Goal: Task Accomplishment & Management: Use online tool/utility

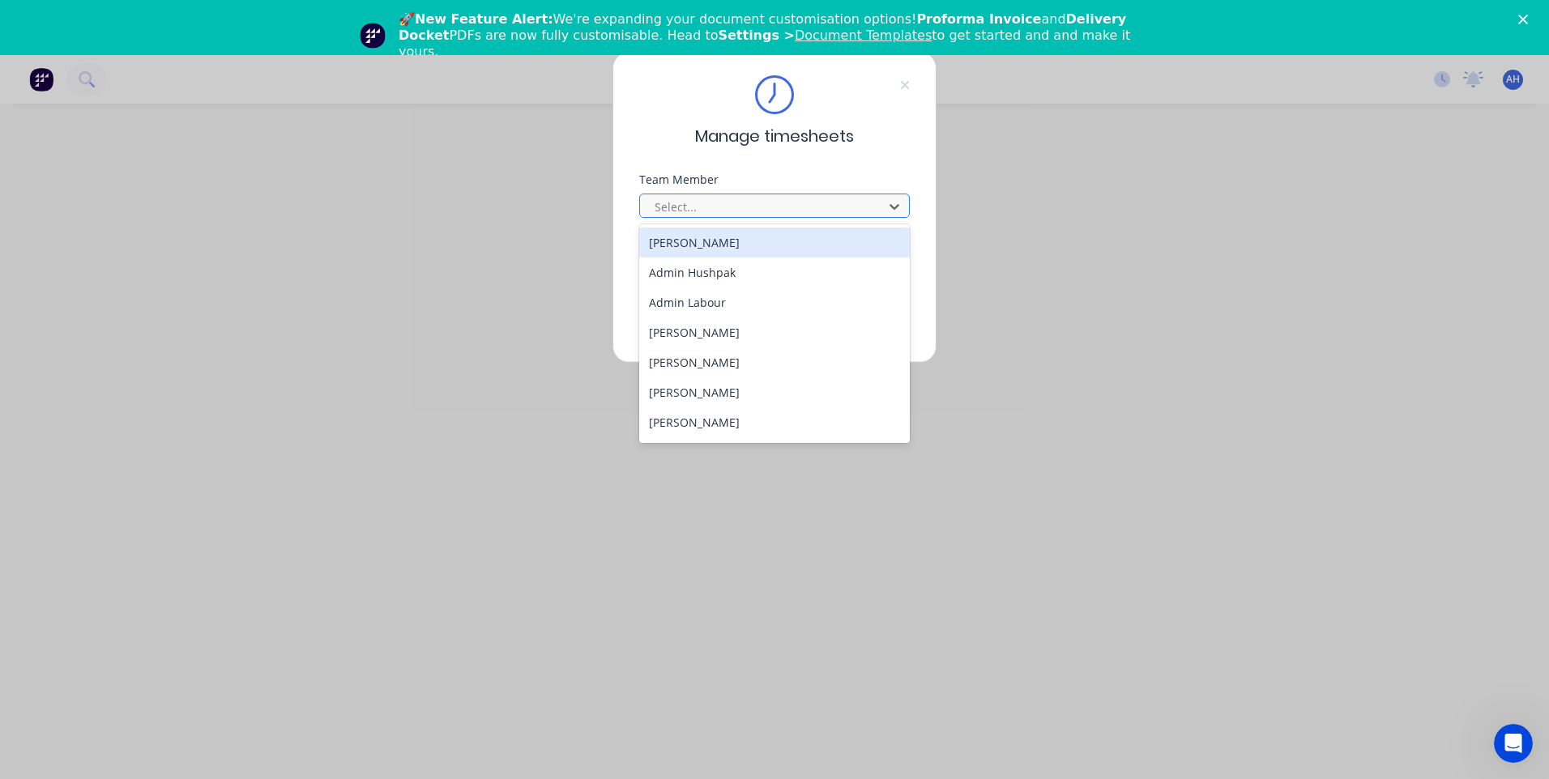
click at [867, 208] on div at bounding box center [764, 207] width 222 height 20
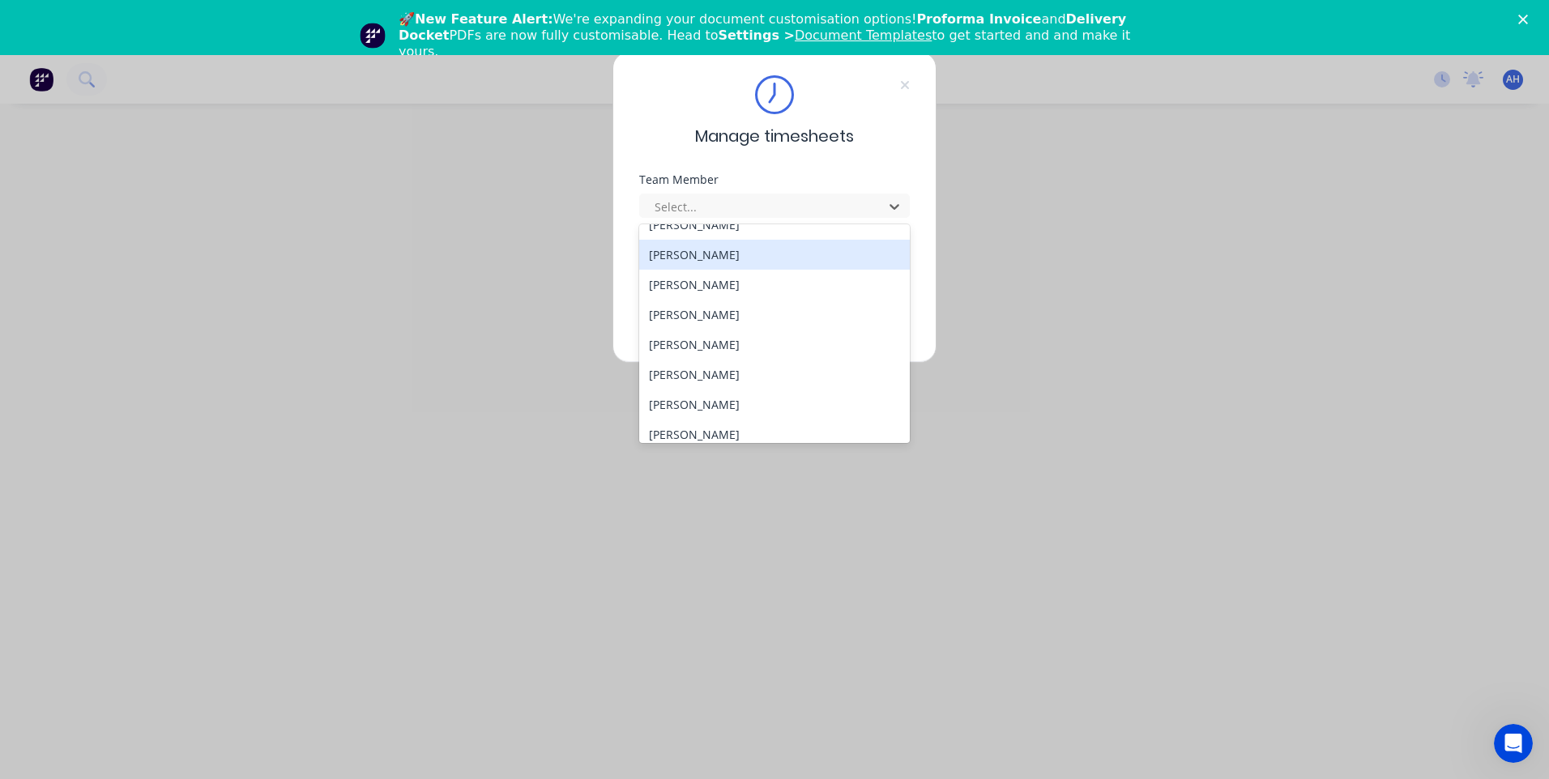
scroll to position [837, 0]
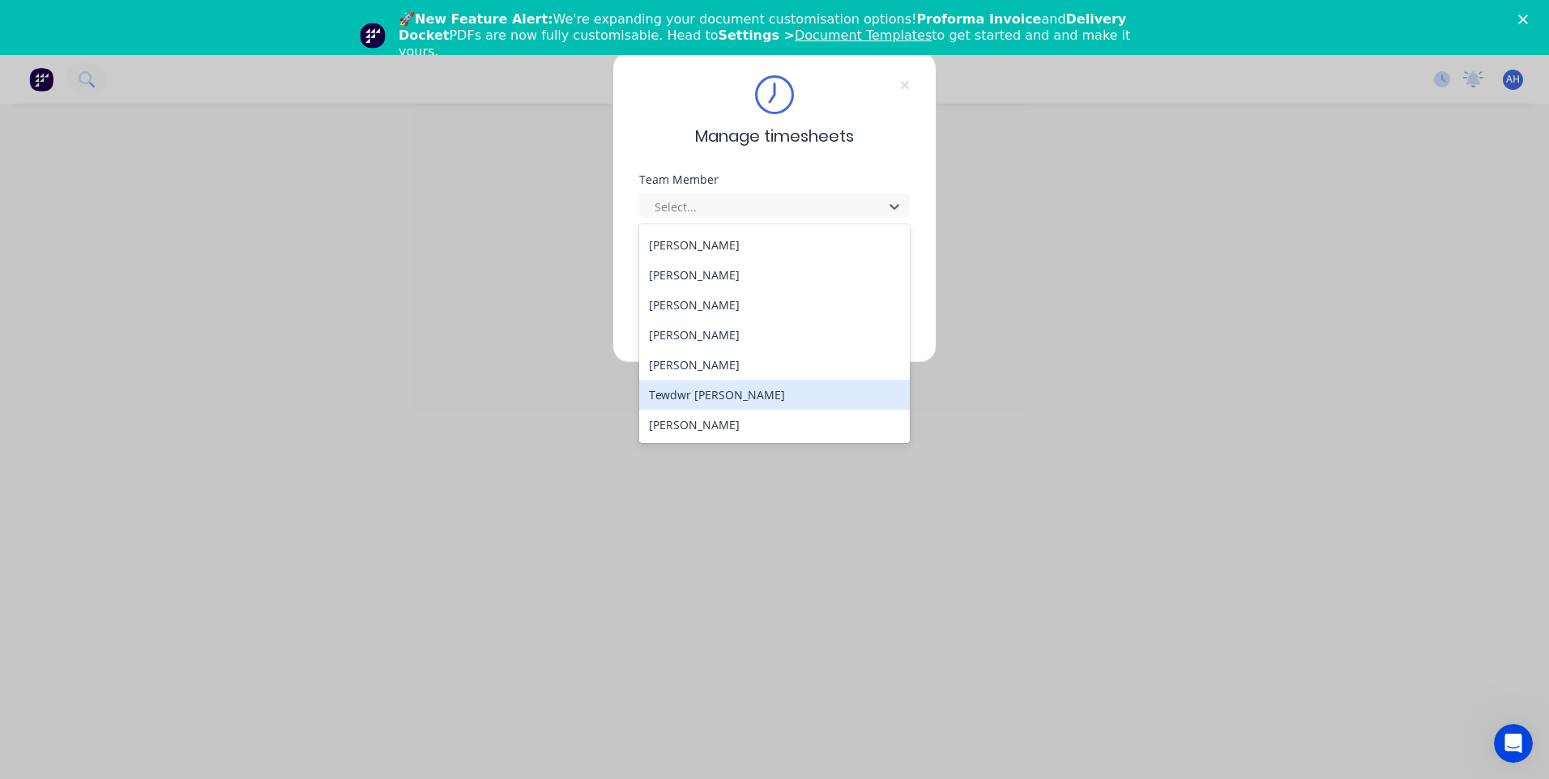
click at [723, 401] on div "Tewdwr Hoffman" at bounding box center [774, 395] width 271 height 30
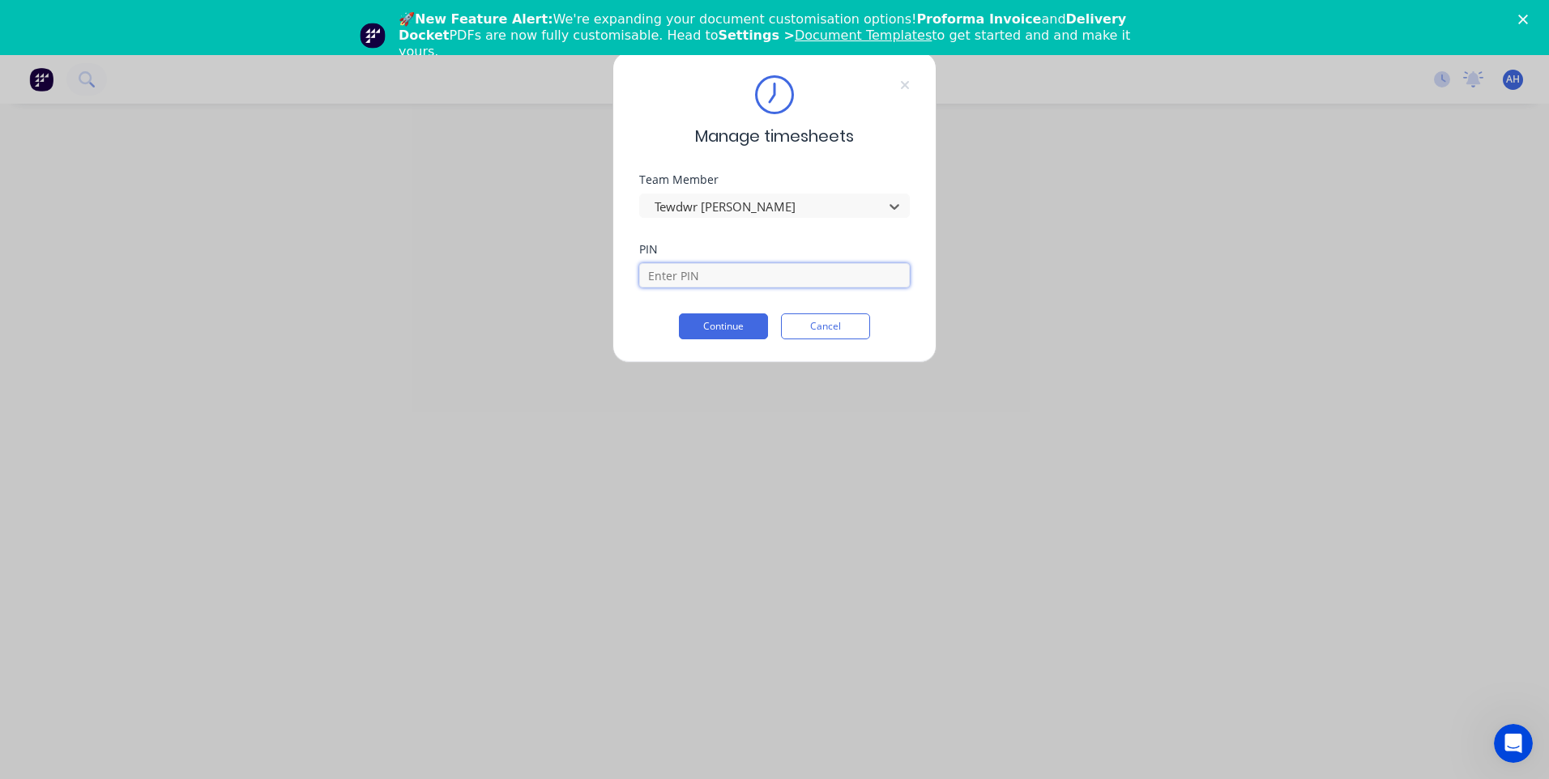
click at [712, 276] on input at bounding box center [774, 275] width 271 height 24
type input "2711"
click at [679, 313] on button "Continue" at bounding box center [723, 326] width 89 height 26
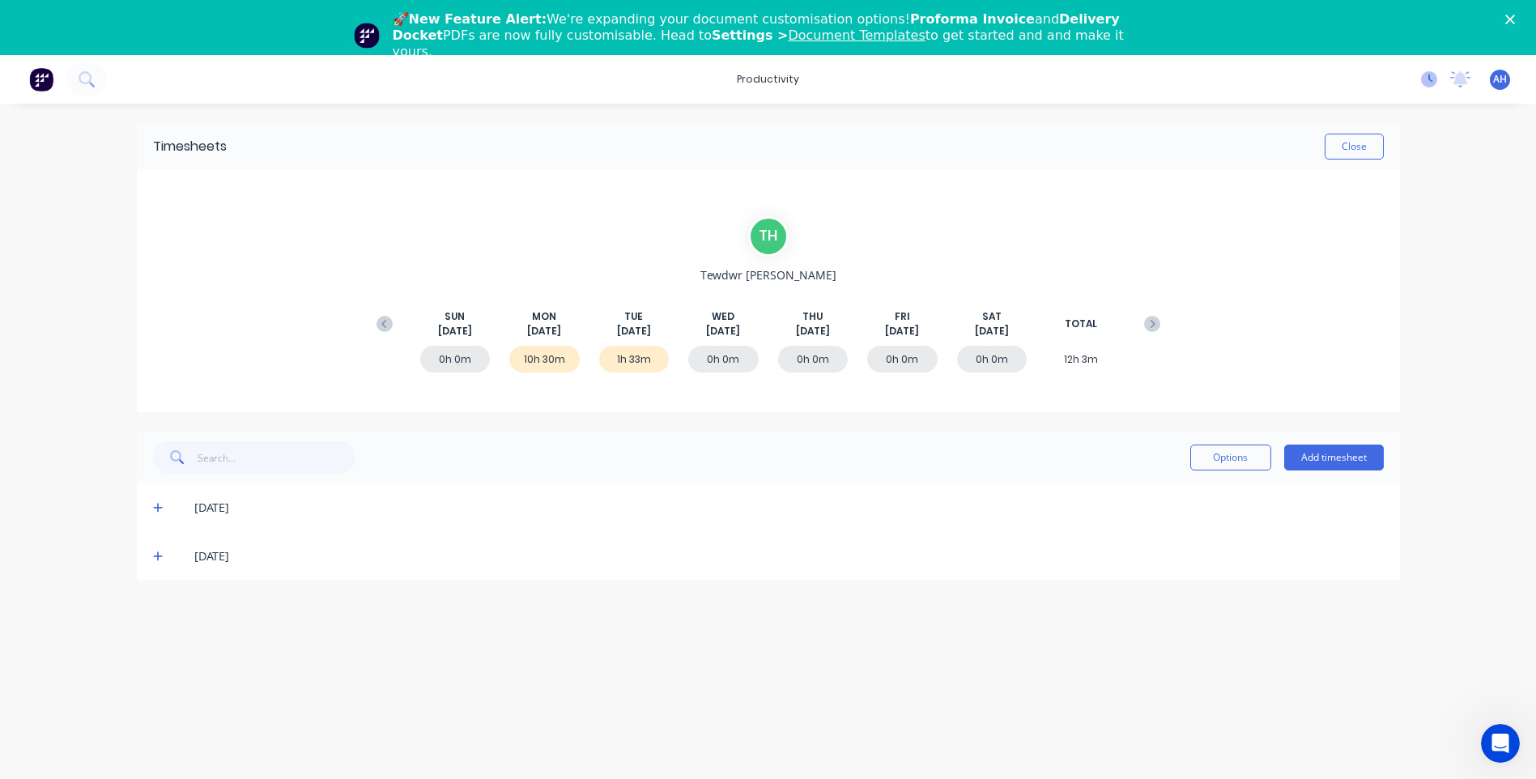
click at [1429, 82] on icon at bounding box center [1429, 79] width 16 height 16
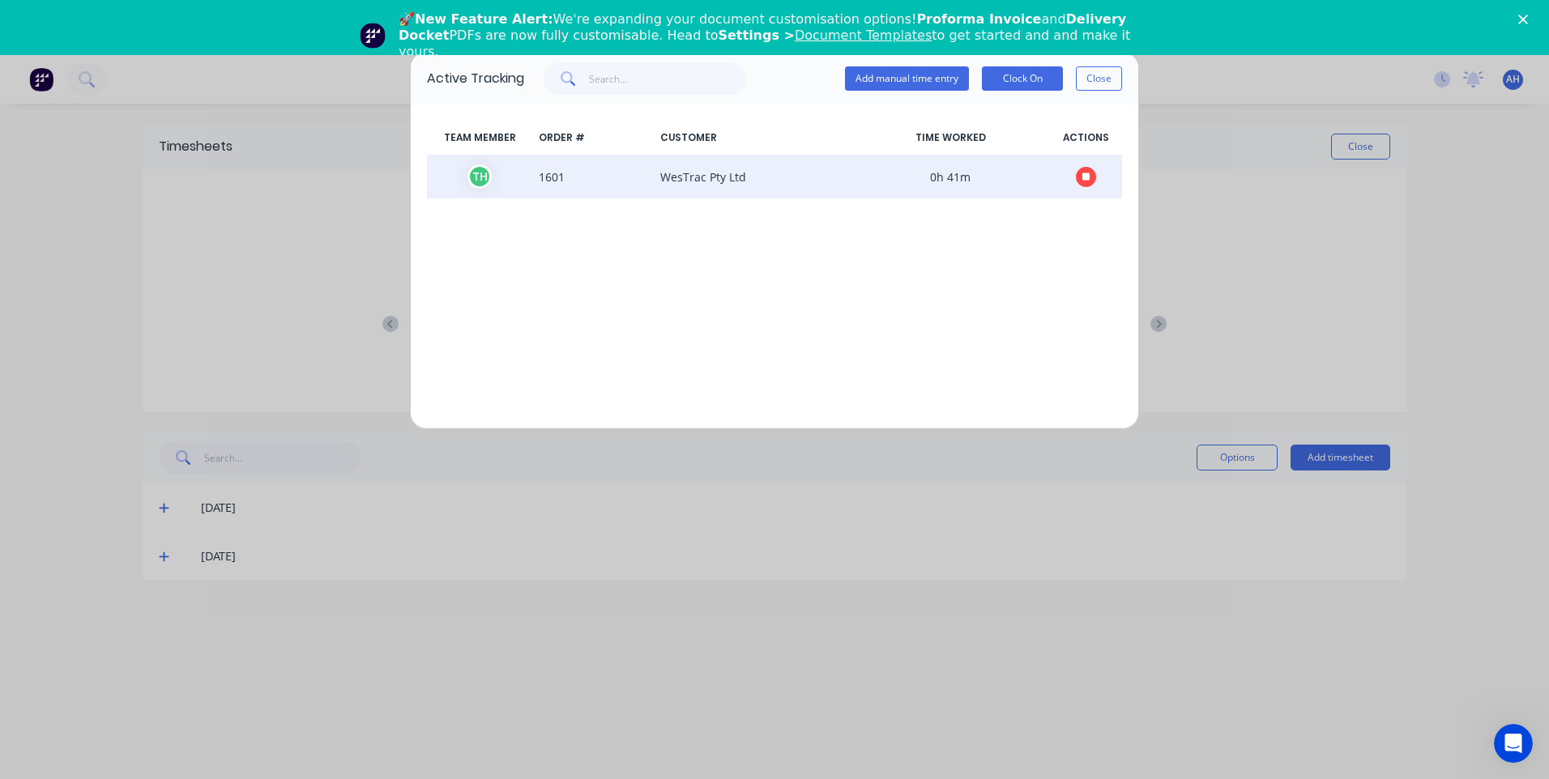
click at [1082, 181] on icon "button" at bounding box center [1086, 177] width 8 height 11
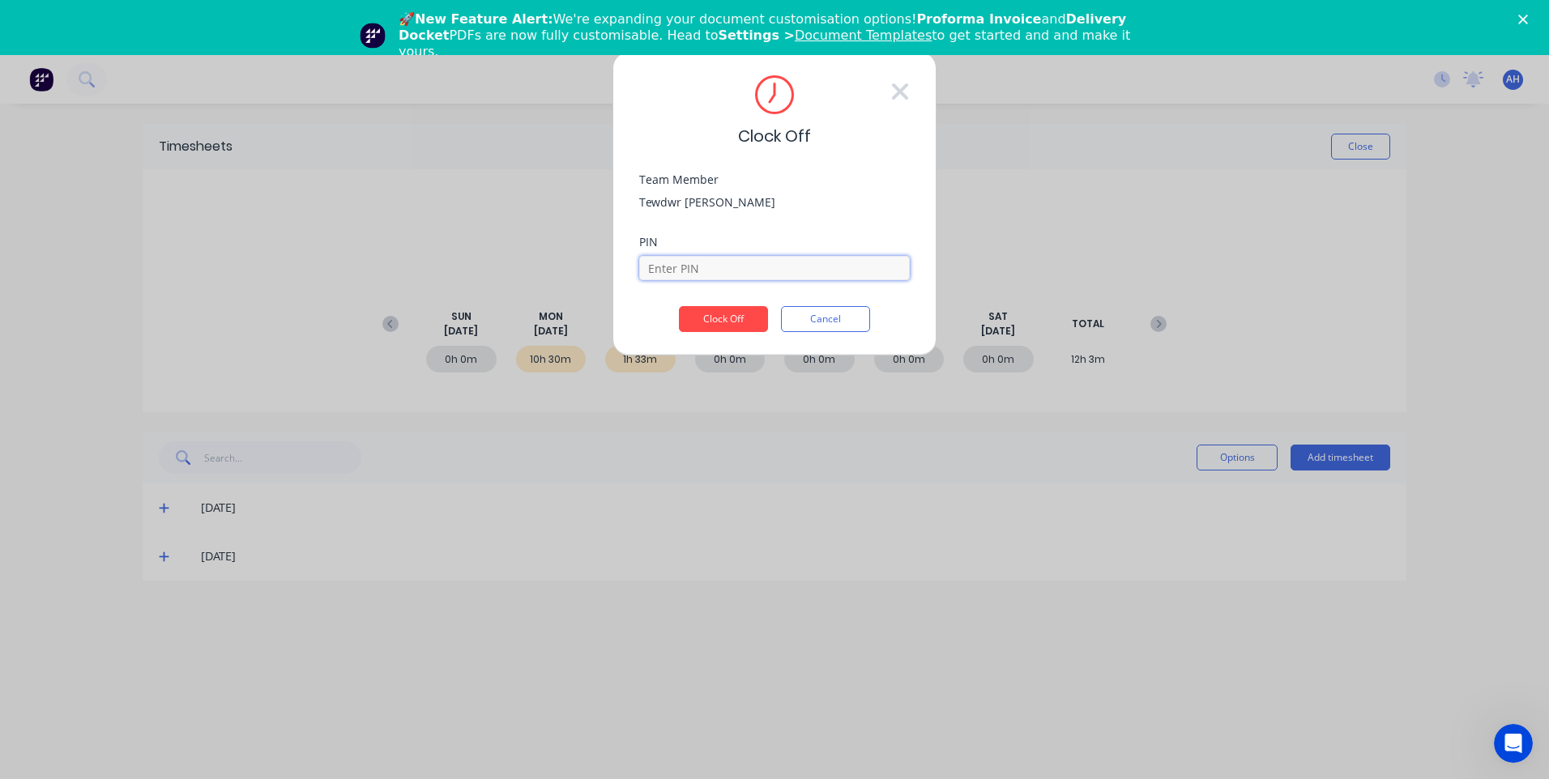
click at [650, 271] on input at bounding box center [774, 268] width 271 height 24
type input "2711"
click at [679, 306] on button "Clock Off" at bounding box center [723, 319] width 89 height 26
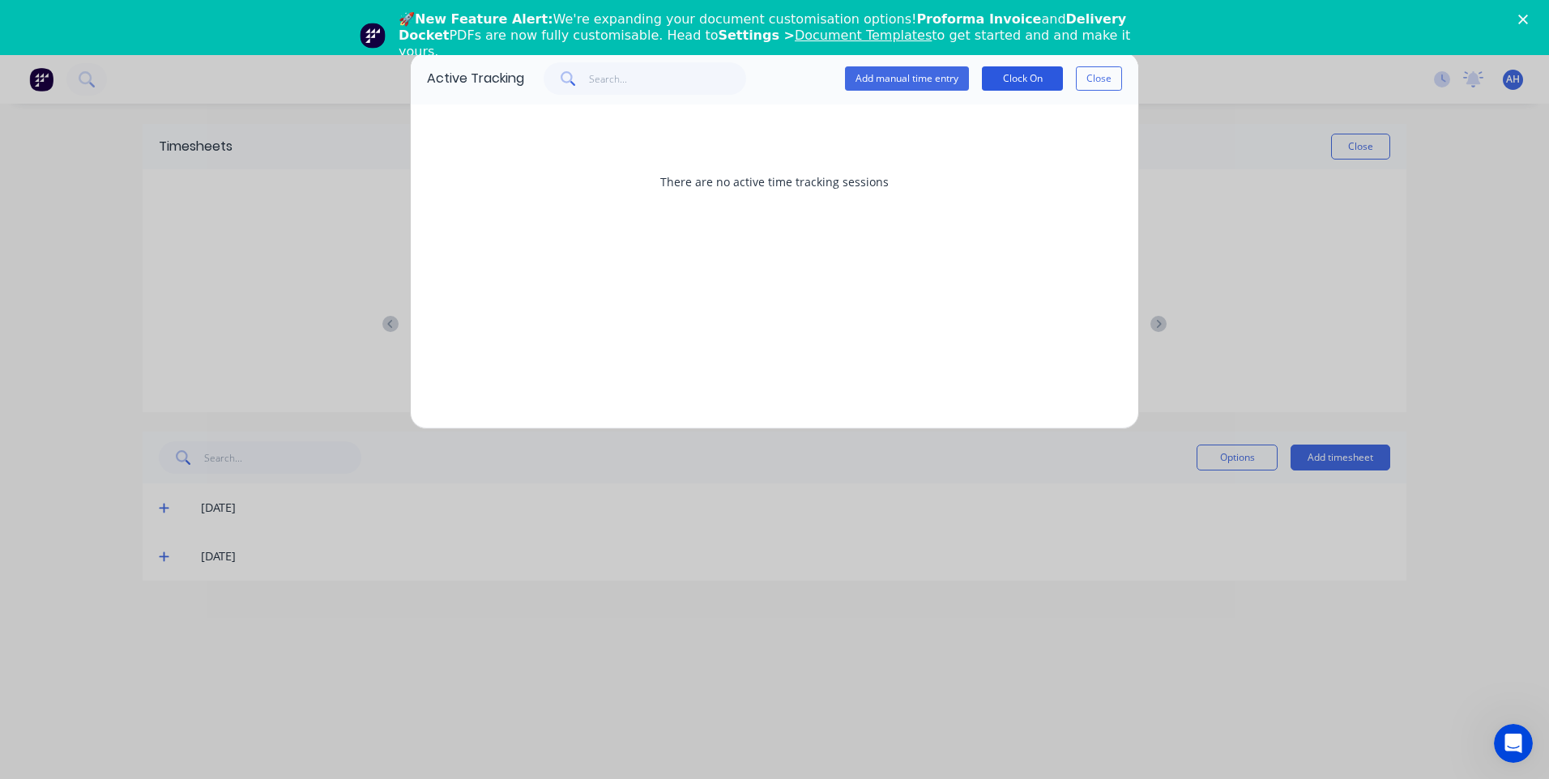
click at [1055, 83] on button "Clock On" at bounding box center [1022, 78] width 81 height 24
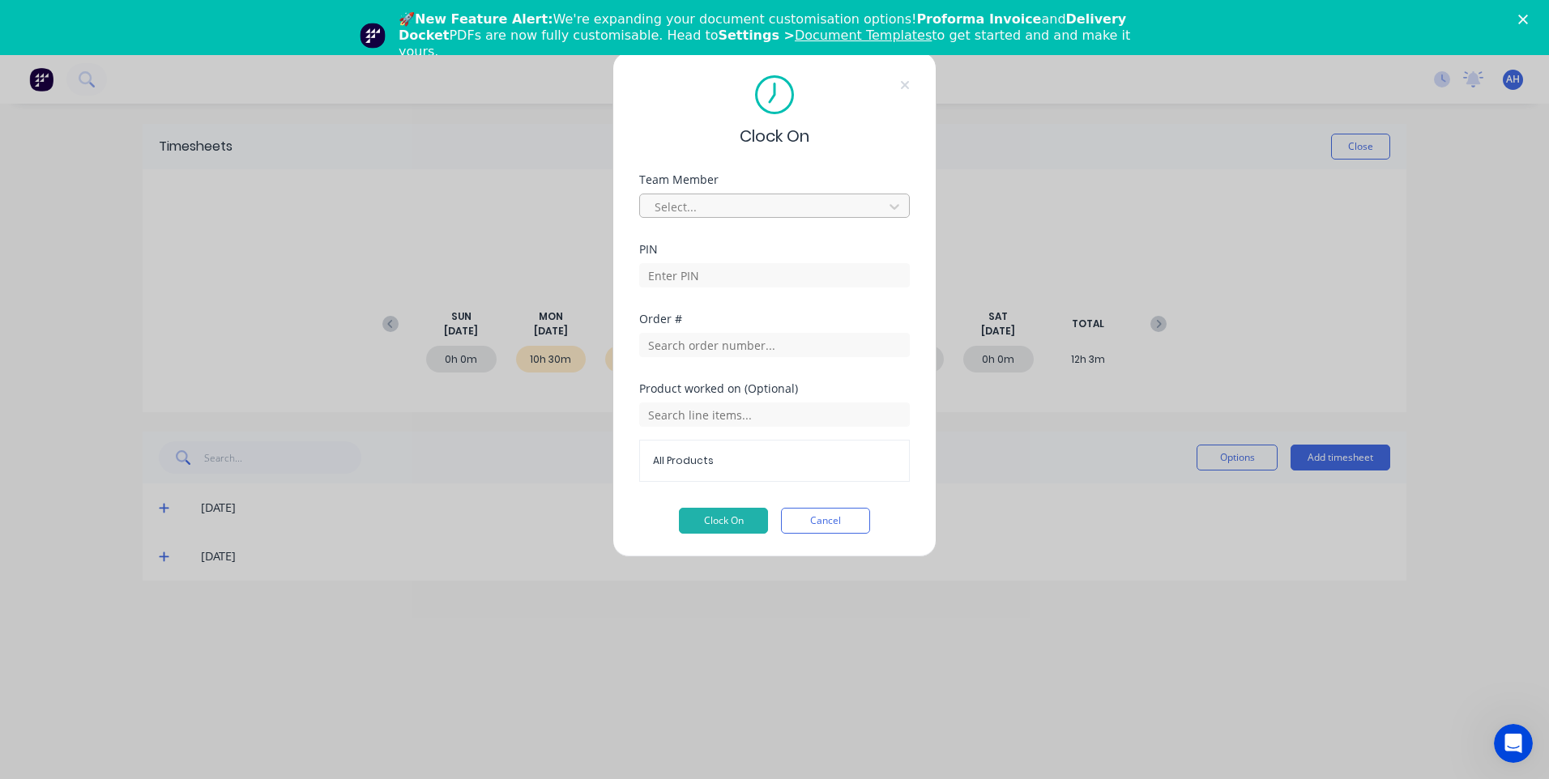
click at [696, 214] on div at bounding box center [764, 207] width 222 height 20
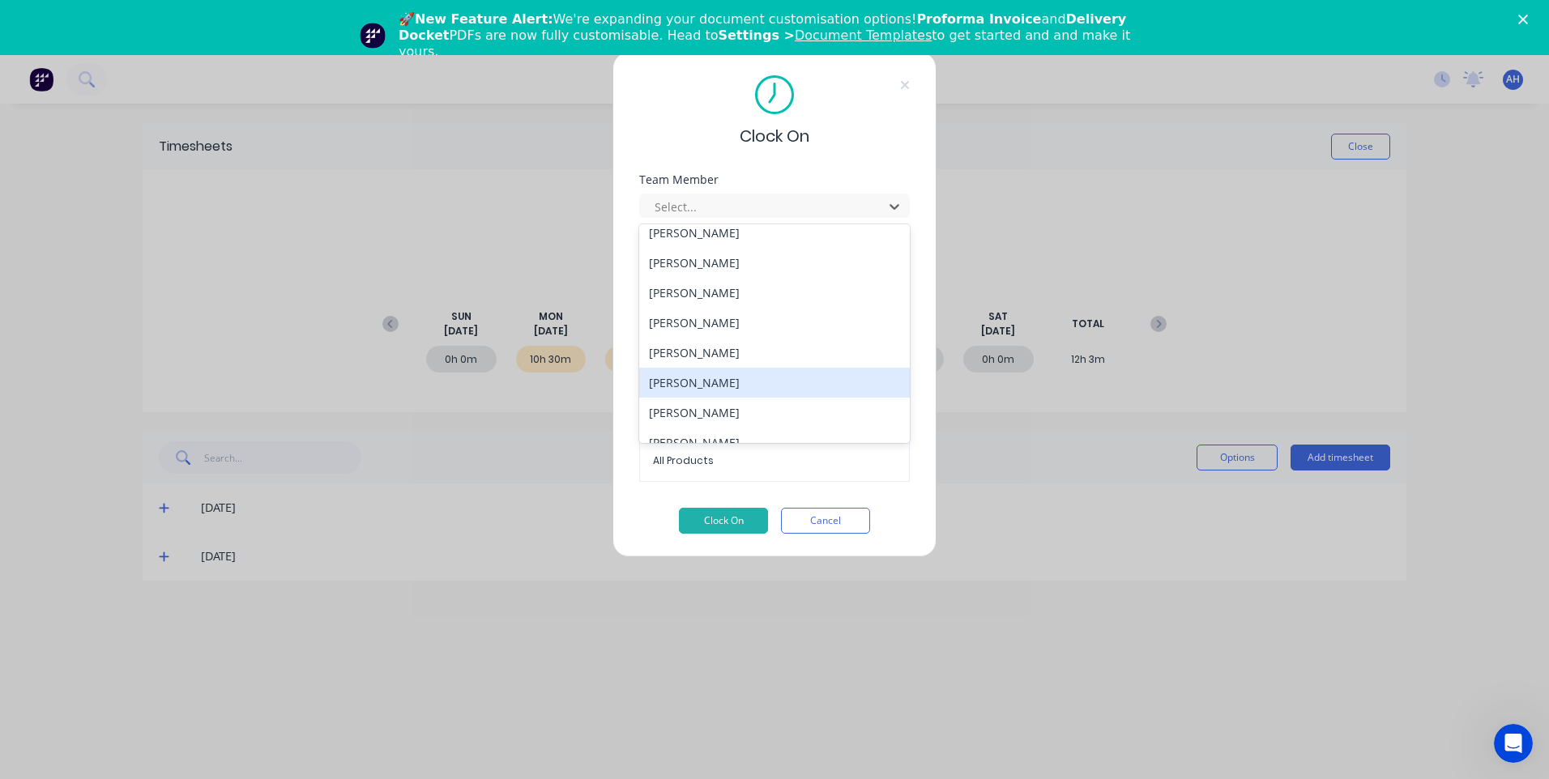
scroll to position [837, 0]
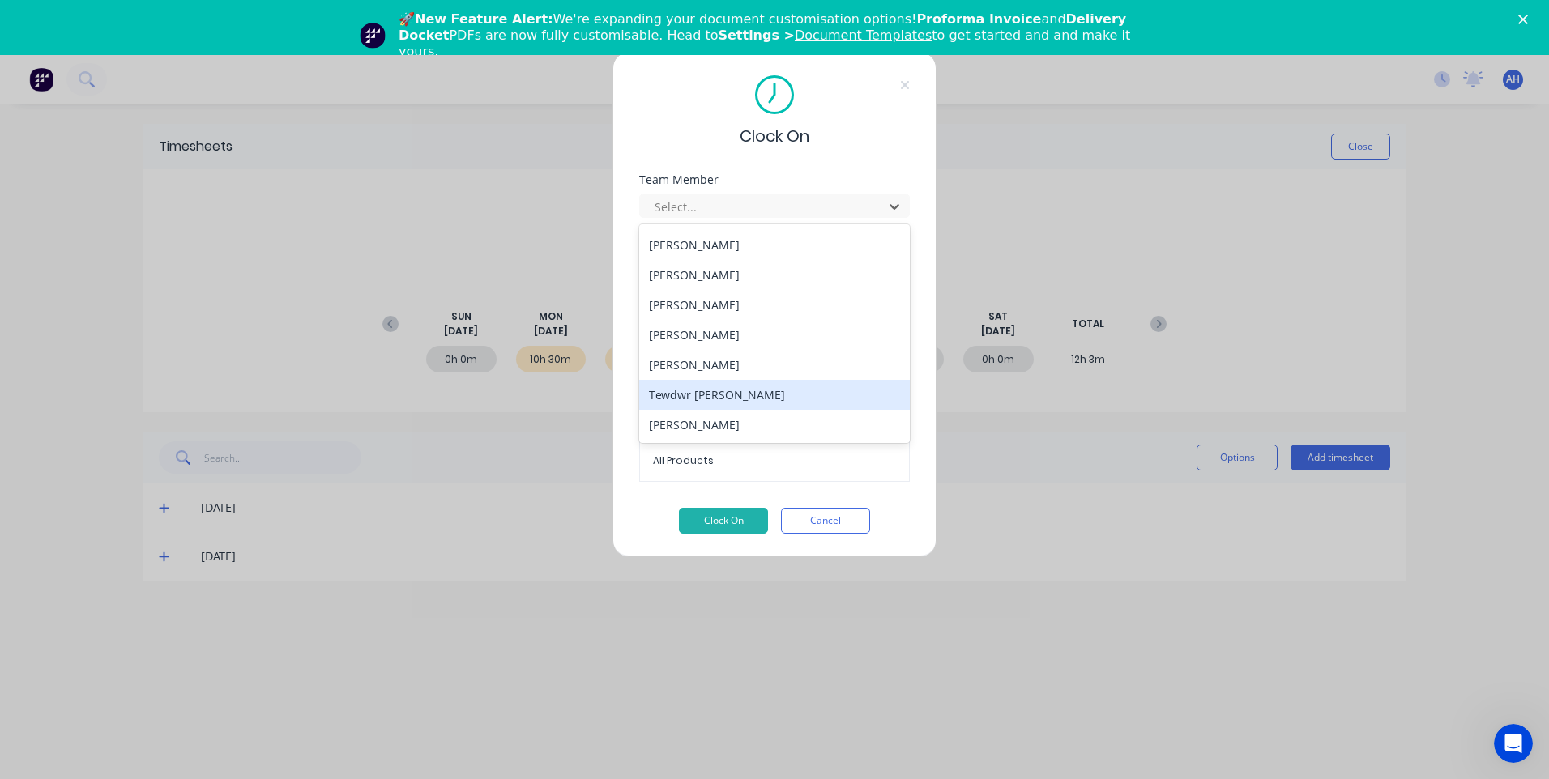
click at [694, 390] on div "Tewdwr Hoffman" at bounding box center [774, 395] width 271 height 30
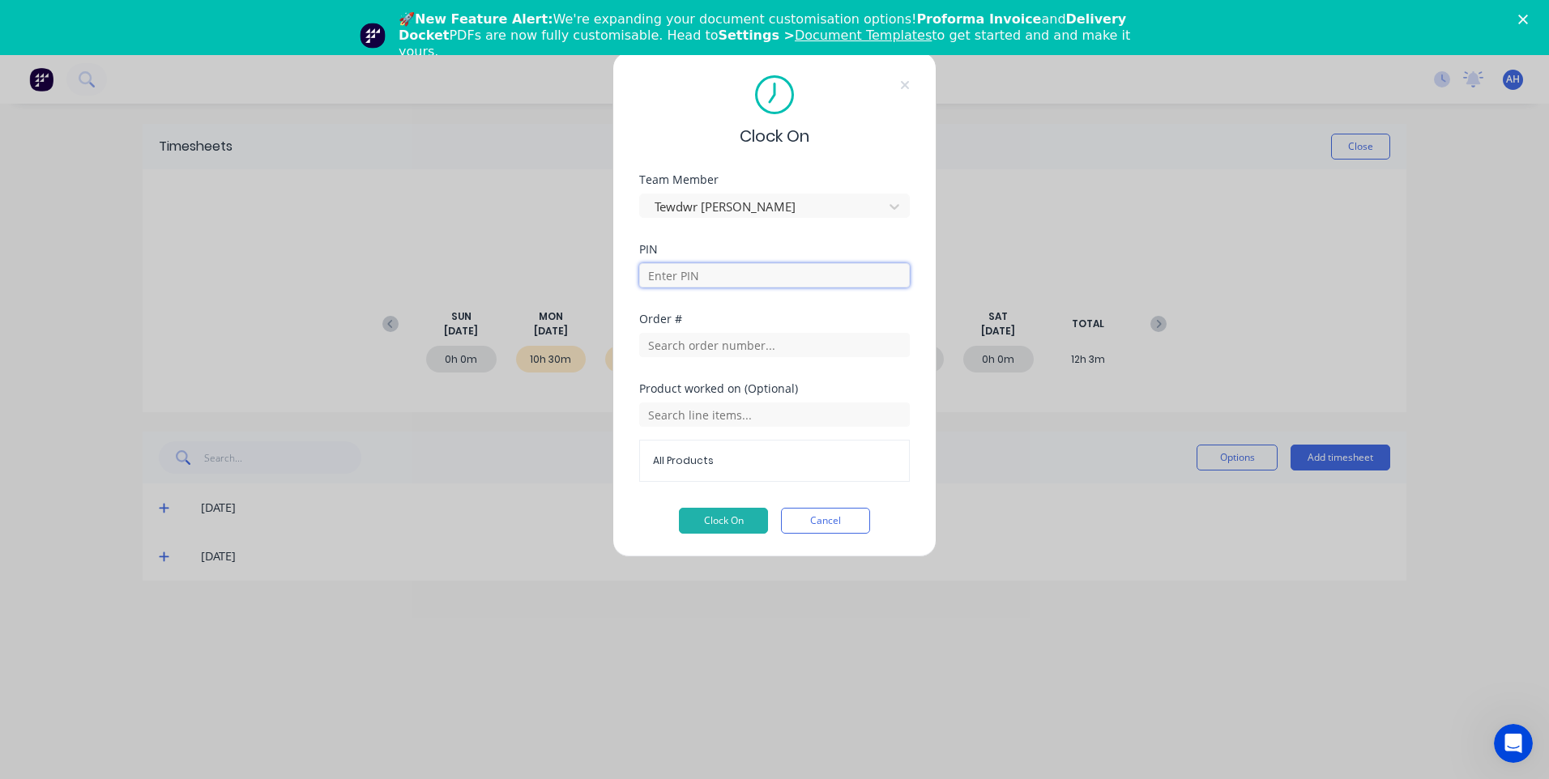
click at [705, 269] on input at bounding box center [774, 275] width 271 height 24
type input "2711"
click at [692, 343] on input "text" at bounding box center [774, 345] width 271 height 24
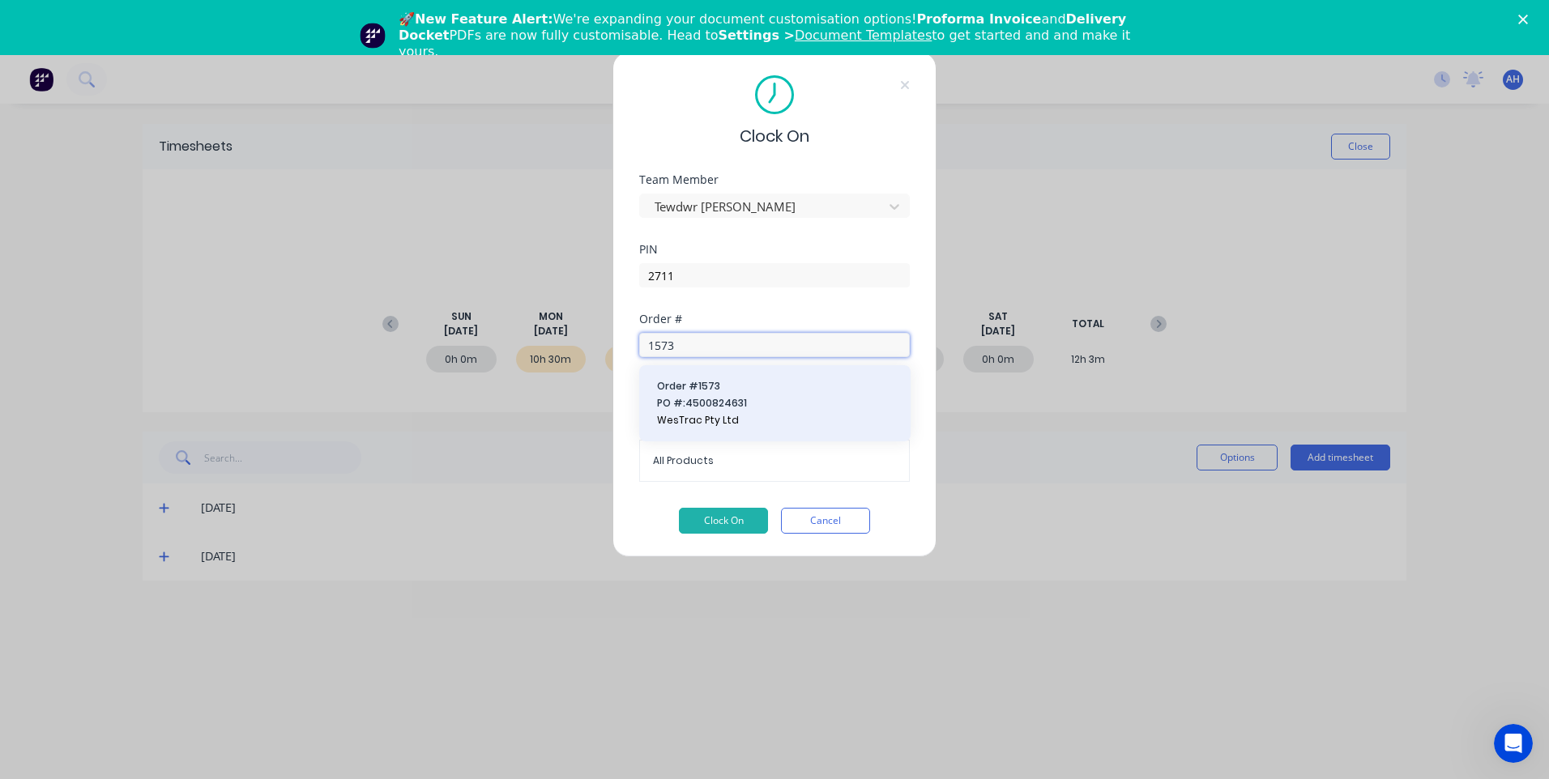
type input "1573"
click at [701, 418] on span "WesTrac Pty Ltd" at bounding box center [775, 420] width 236 height 15
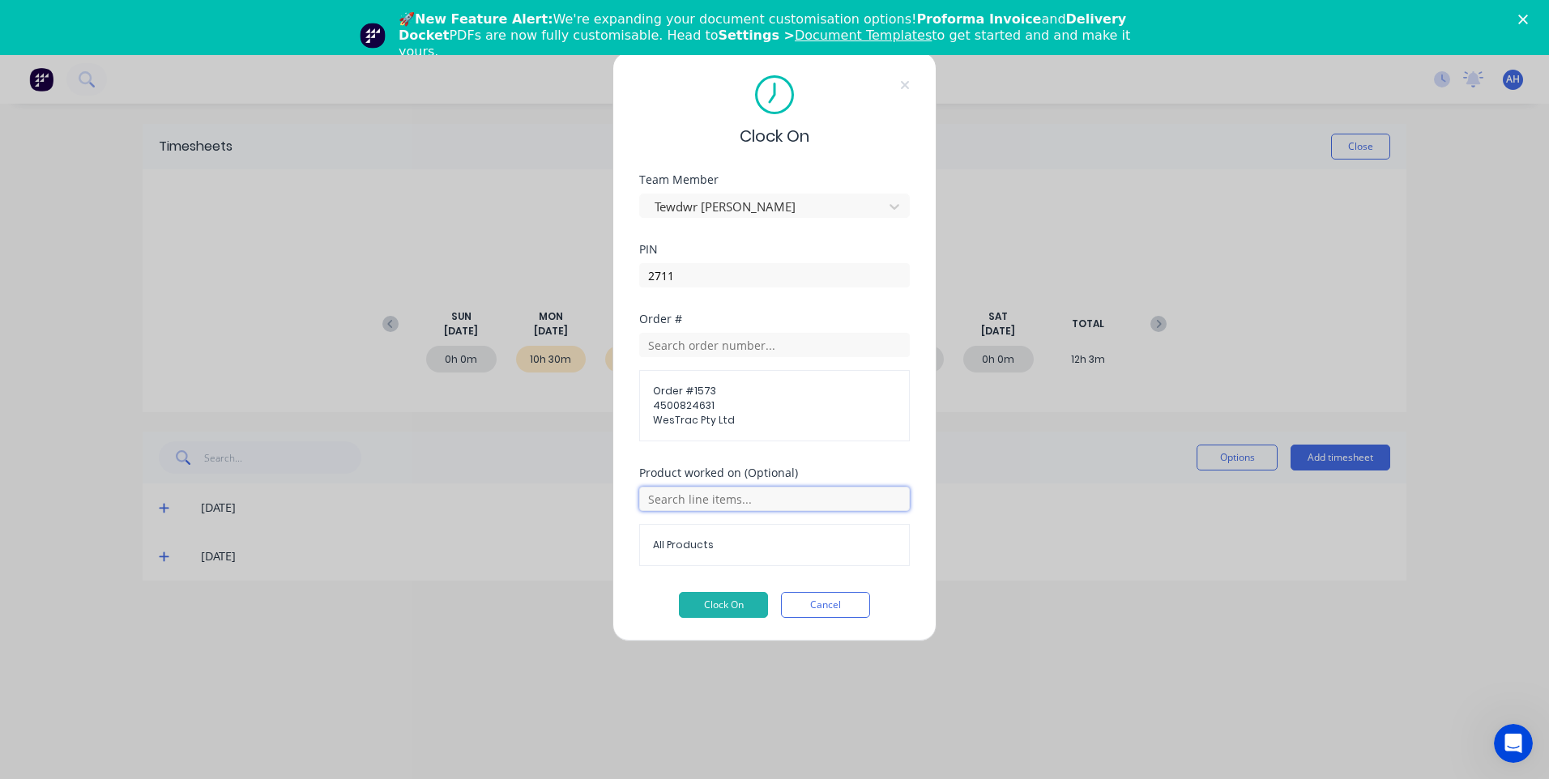
click at [682, 497] on input "text" at bounding box center [774, 499] width 271 height 24
click at [780, 577] on span "Tube Stand lifting device" at bounding box center [787, 580] width 219 height 15
click at [723, 608] on button "Clock On" at bounding box center [723, 605] width 89 height 26
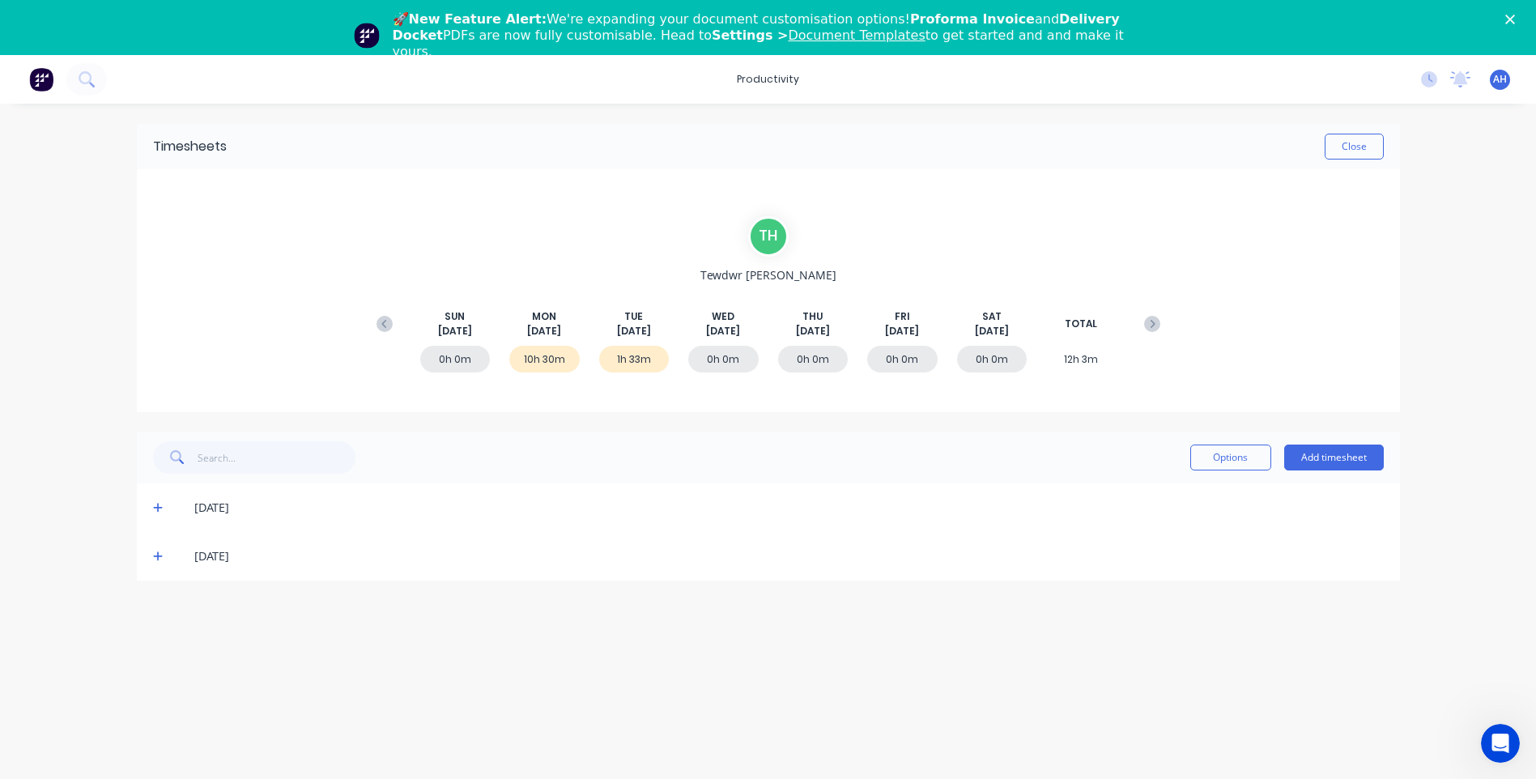
click at [1527, 14] on div "🚀 New Feature Alert: We're expanding your document customisation options! Profo…" at bounding box center [768, 35] width 1536 height 58
click at [1515, 21] on polygon "Close" at bounding box center [1511, 20] width 10 height 10
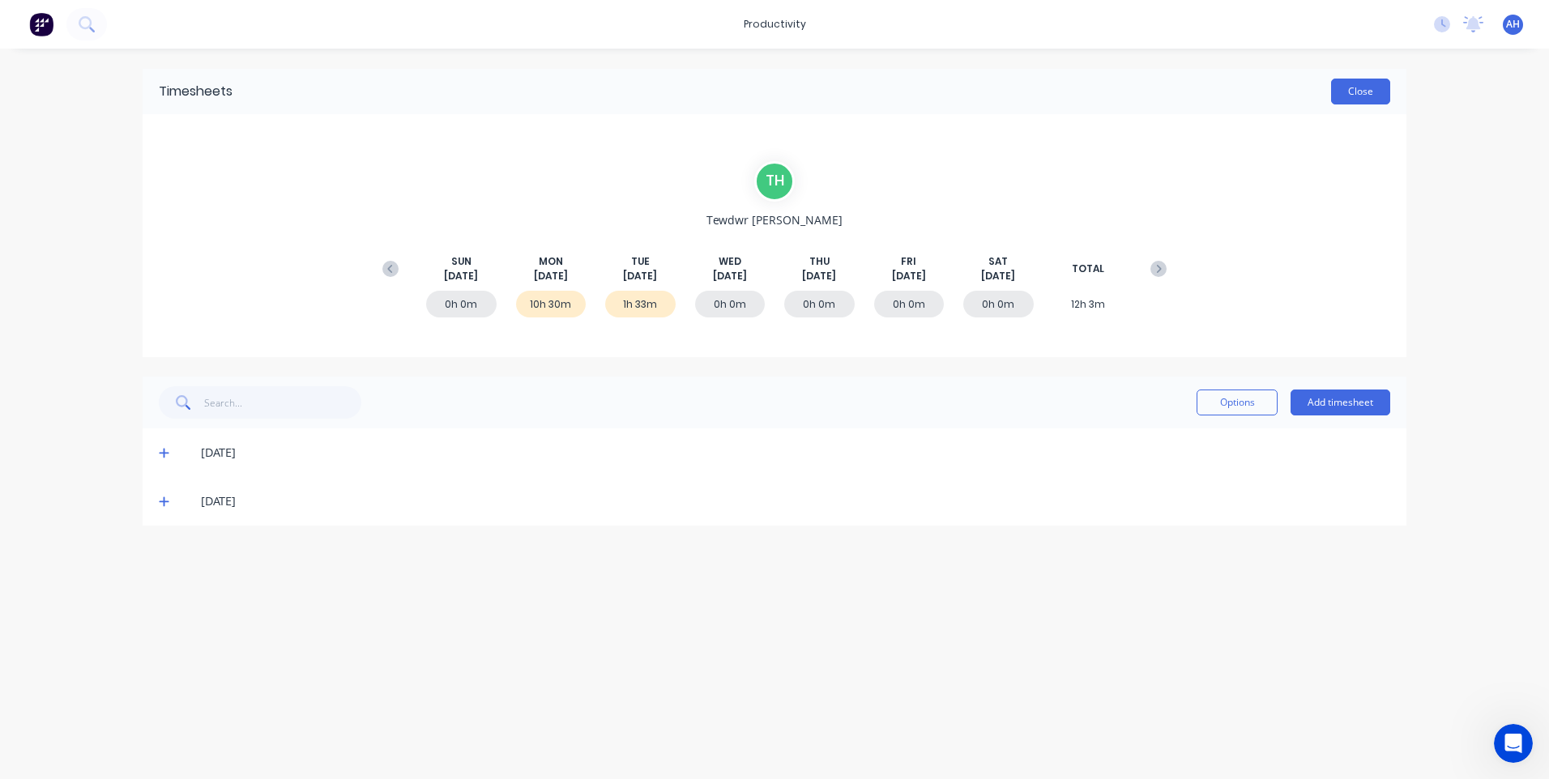
click at [1377, 97] on button "Close" at bounding box center [1360, 92] width 59 height 26
